Goal: Task Accomplishment & Management: Use online tool/utility

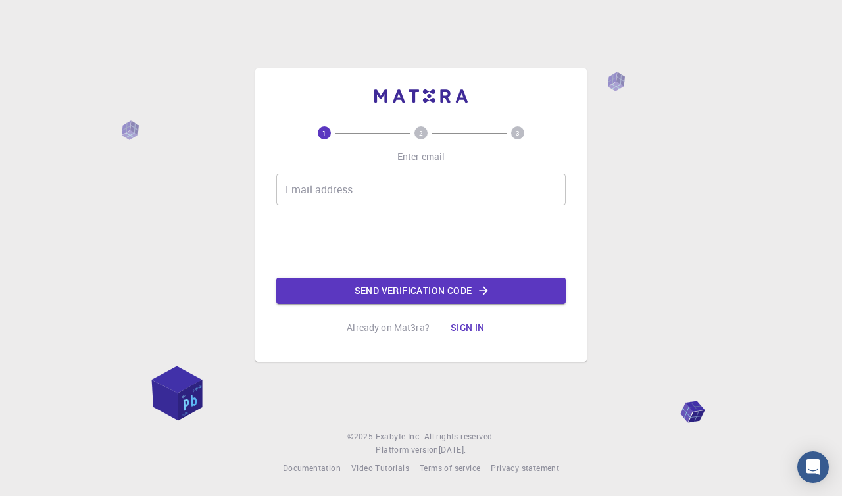
click at [469, 328] on button "Sign in" at bounding box center [467, 328] width 55 height 26
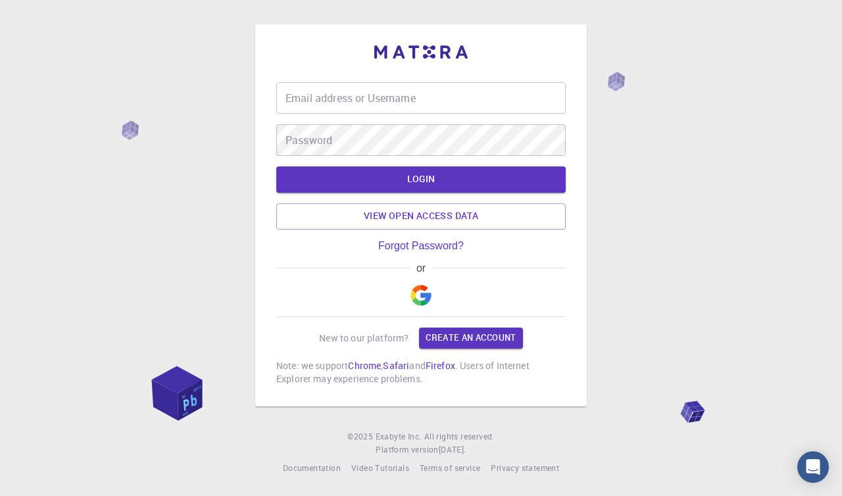
click at [429, 92] on input "Email address or Username" at bounding box center [421, 98] width 290 height 32
type input "[EMAIL_ADDRESS][DOMAIN_NAME]"
click at [276, 166] on button "LOGIN" at bounding box center [421, 179] width 290 height 26
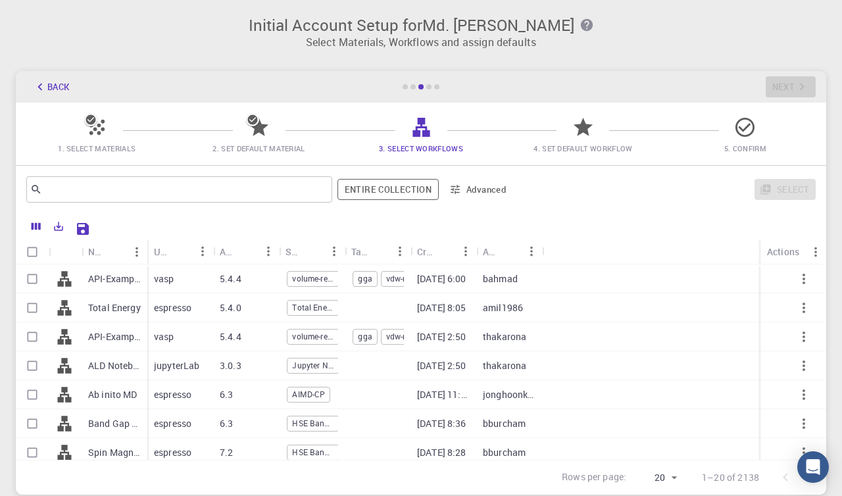
click at [36, 282] on input "Select row" at bounding box center [32, 278] width 25 height 25
checkbox input "true"
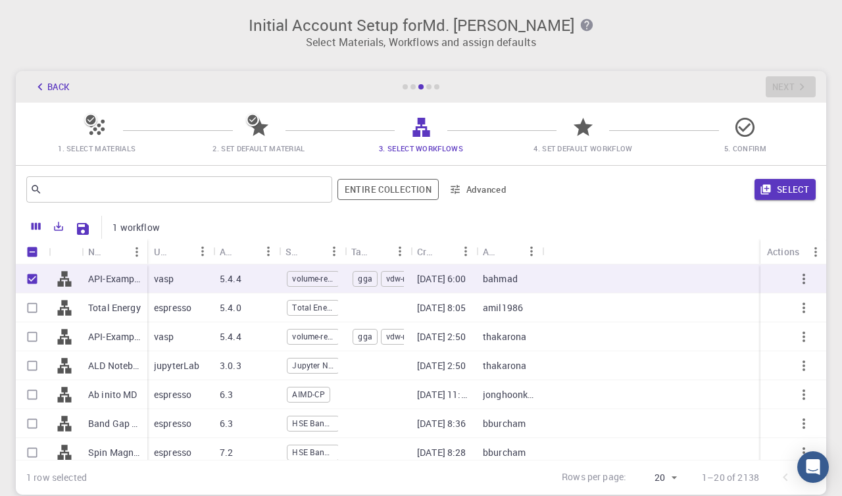
click at [789, 189] on button "Select" at bounding box center [785, 189] width 61 height 21
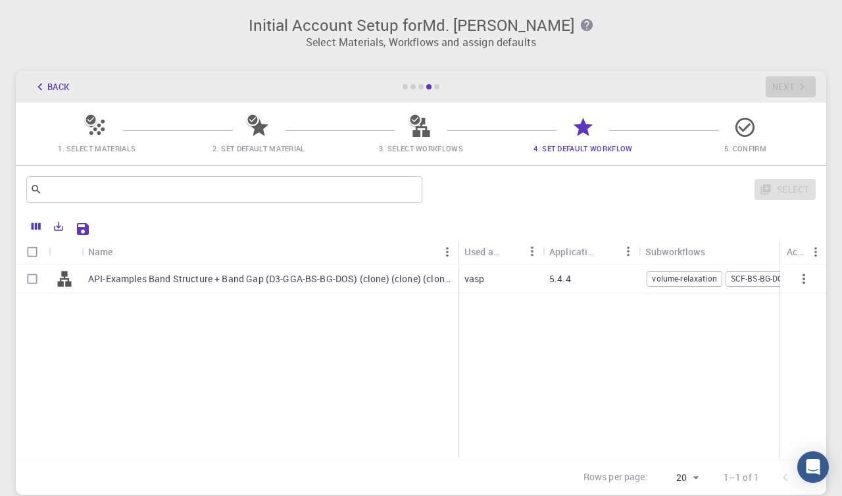
click at [35, 282] on input "Select row" at bounding box center [32, 278] width 25 height 25
checkbox input "true"
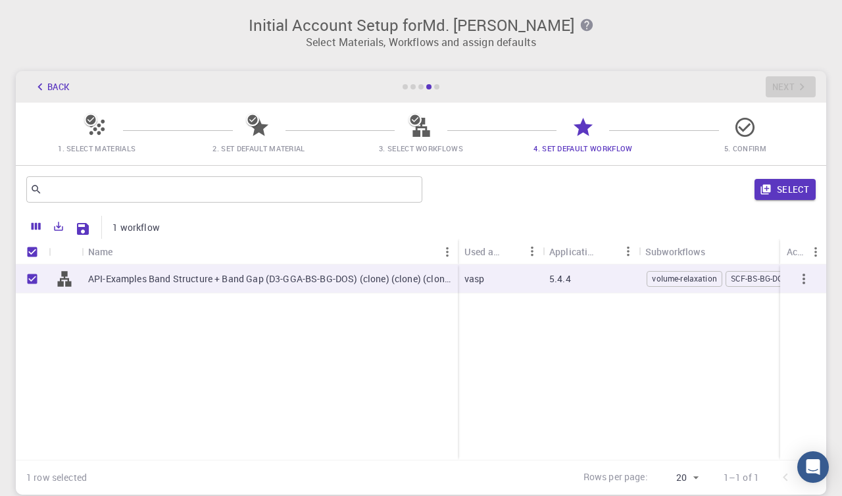
click at [788, 190] on button "Select" at bounding box center [785, 189] width 61 height 21
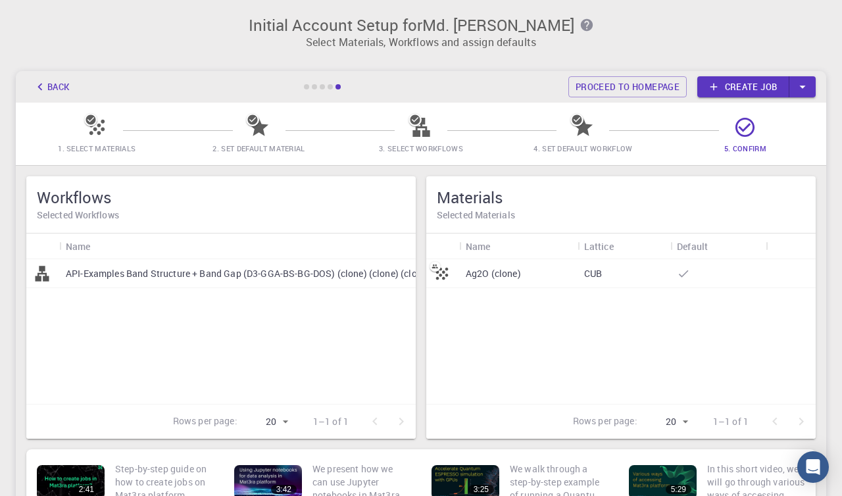
click at [184, 278] on p "API-Examples Band Structure + Band Gap (D3-GGA-BS-BG-DOS) (clone) (clone) (clon…" at bounding box center [247, 273] width 363 height 13
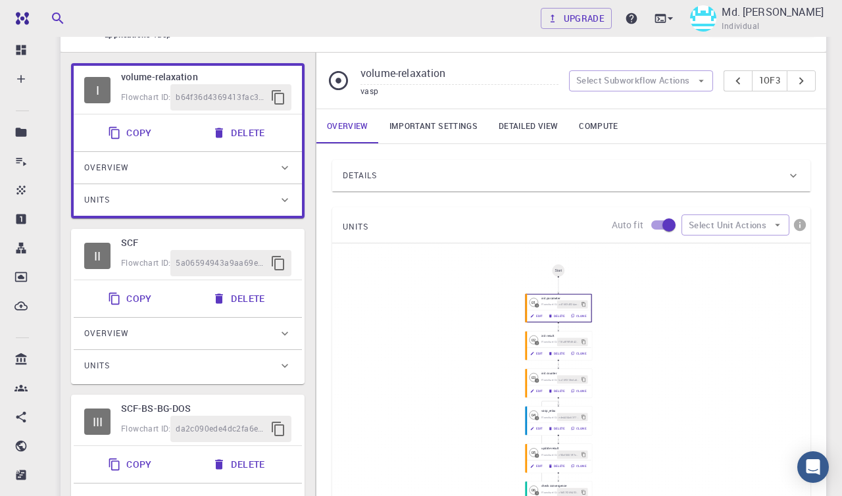
scroll to position [75, 0]
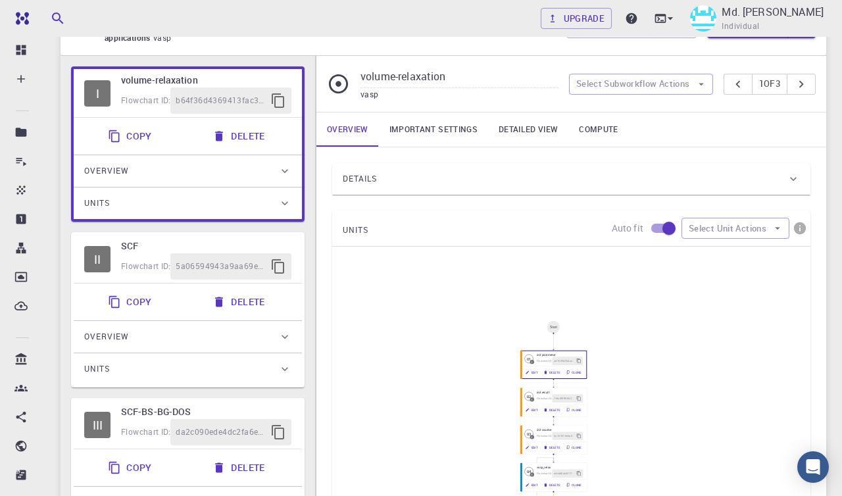
click at [134, 134] on button "Copy" at bounding box center [131, 136] width 63 height 26
click at [801, 85] on icon "pager" at bounding box center [801, 84] width 14 height 14
type input "SCF"
checkbox input "true"
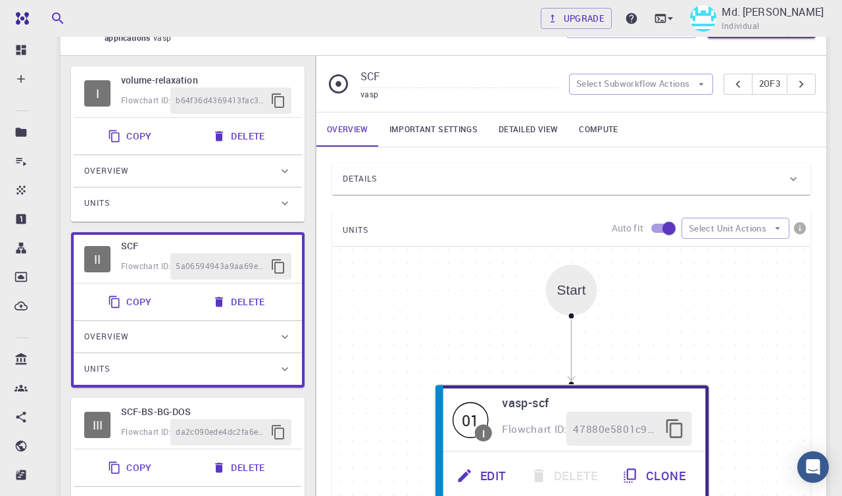
click at [801, 82] on icon "pager" at bounding box center [801, 84] width 14 height 14
type input "SCF-BS-BG-DOS"
checkbox input "false"
type input "Non-collinear"
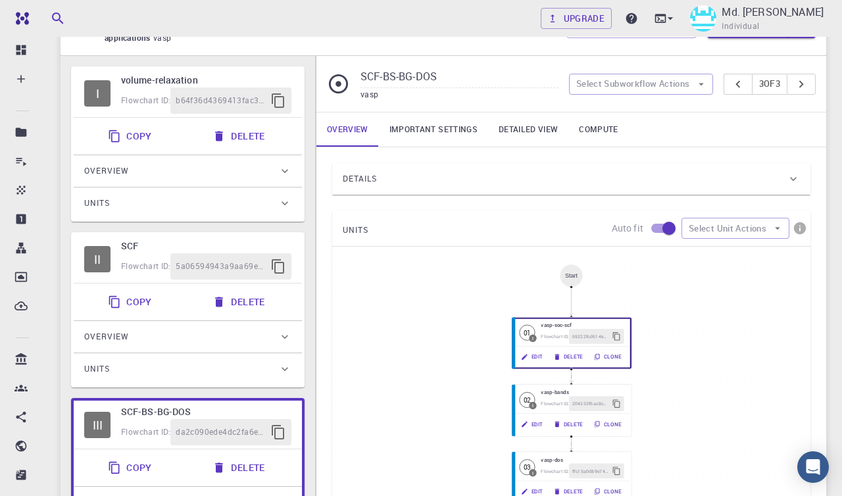
click at [801, 82] on icon "pager" at bounding box center [801, 83] width 5 height 7
type input "volume-relaxation"
type input "Default"
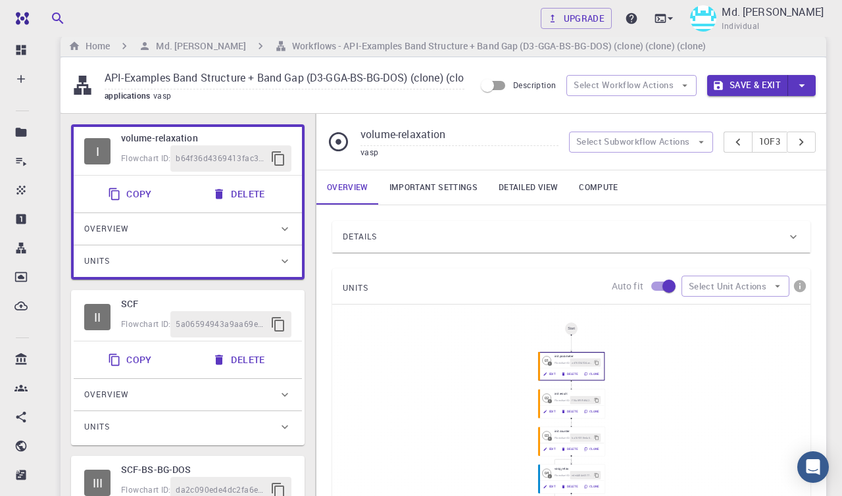
scroll to position [0, 0]
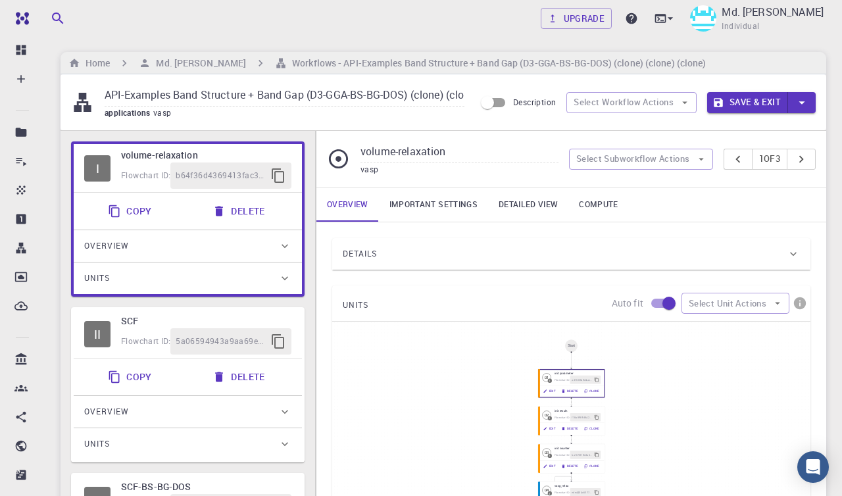
click at [765, 101] on button "Save & Exit" at bounding box center [747, 102] width 81 height 21
